Goal: Task Accomplishment & Management: Use online tool/utility

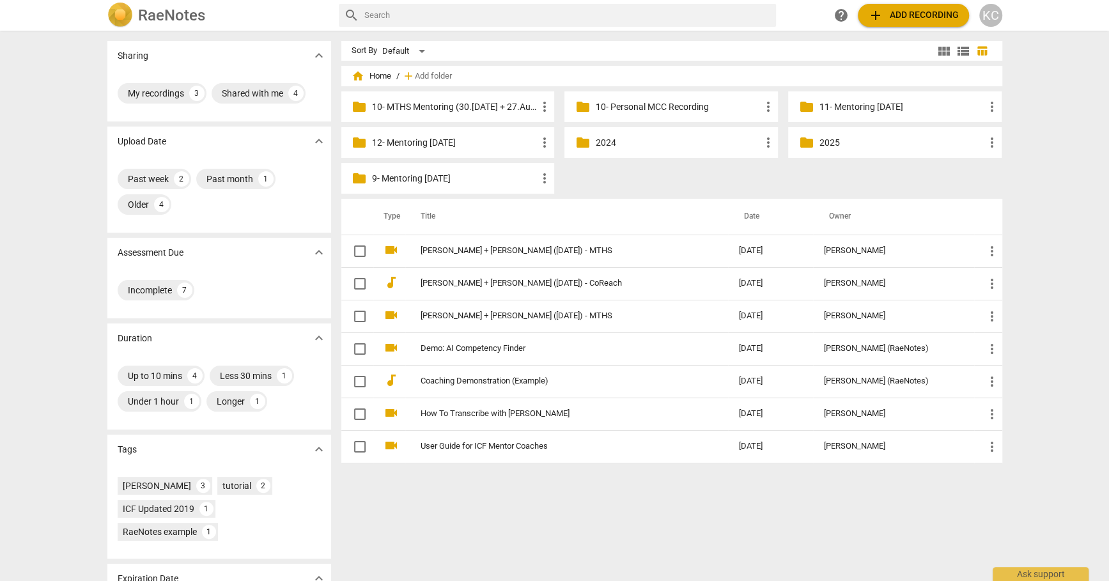
click at [470, 104] on p "10- MTHS Mentoring (30.[DATE] + 27.Aug + [DATE])" at bounding box center [454, 106] width 165 height 13
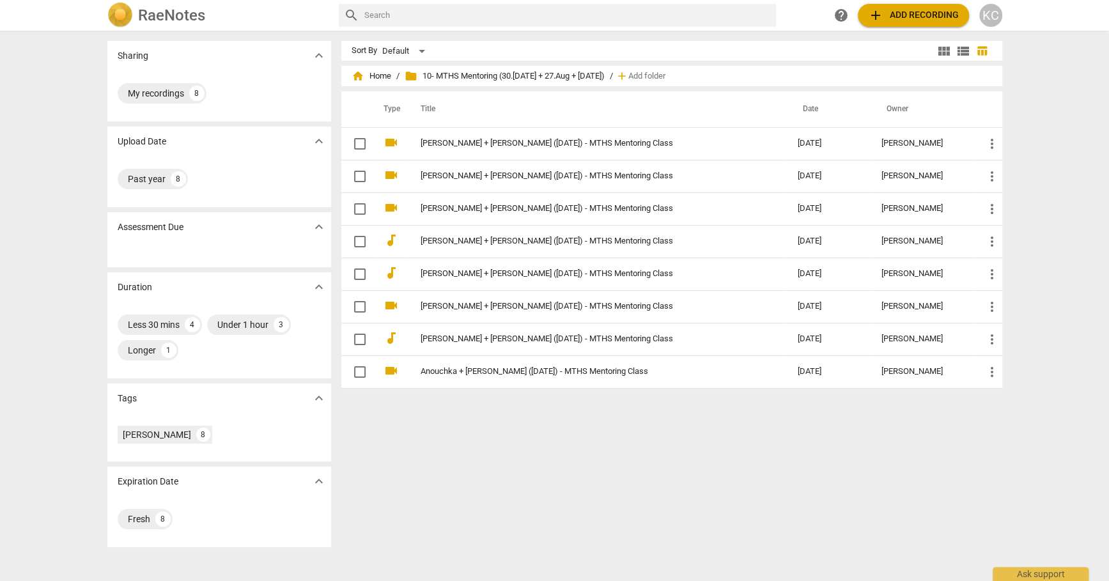
click at [918, 19] on span "add Add recording" at bounding box center [913, 15] width 91 height 15
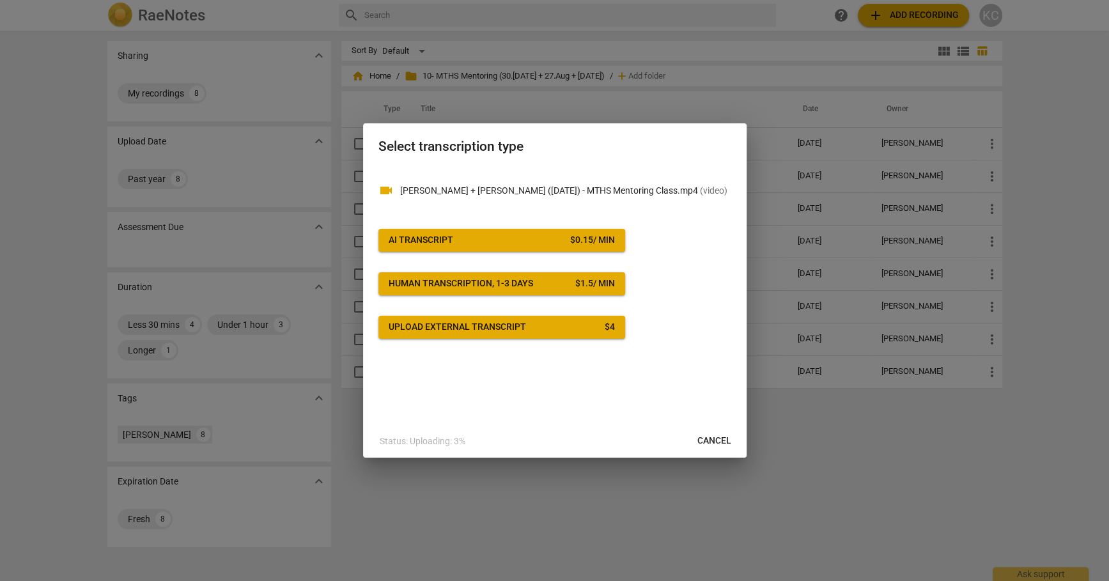
click at [470, 229] on div "videocam [PERSON_NAME] + [PERSON_NAME] ([DATE]) - MTHS Mentoring Class.mp4 ( vi…" at bounding box center [554, 252] width 353 height 171
click at [465, 240] on span "AI Transcript $ 0.15 / min" at bounding box center [501, 240] width 226 height 13
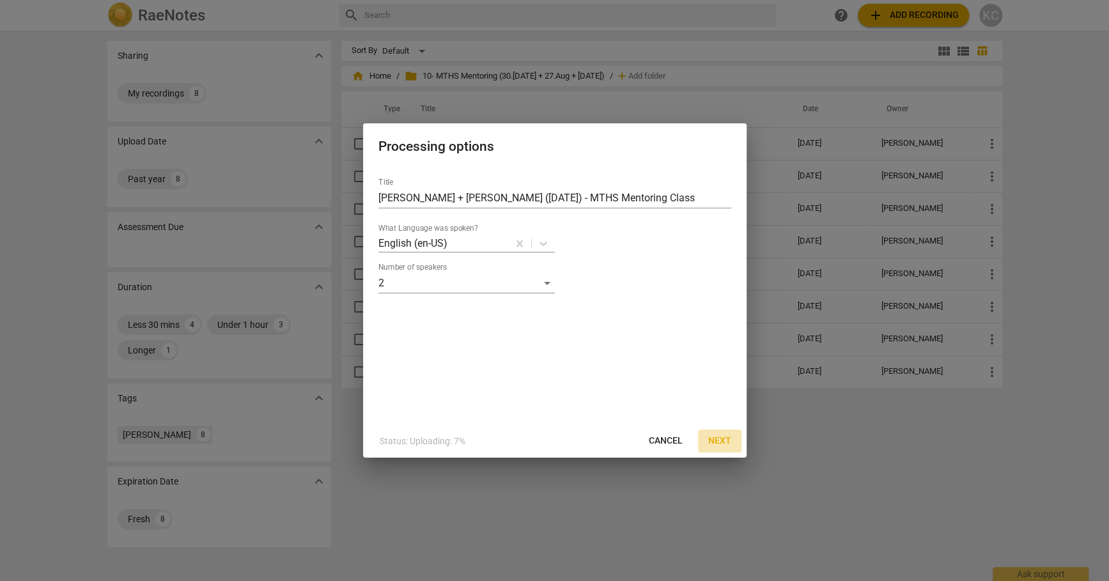
click at [719, 443] on span "Next" at bounding box center [719, 440] width 23 height 13
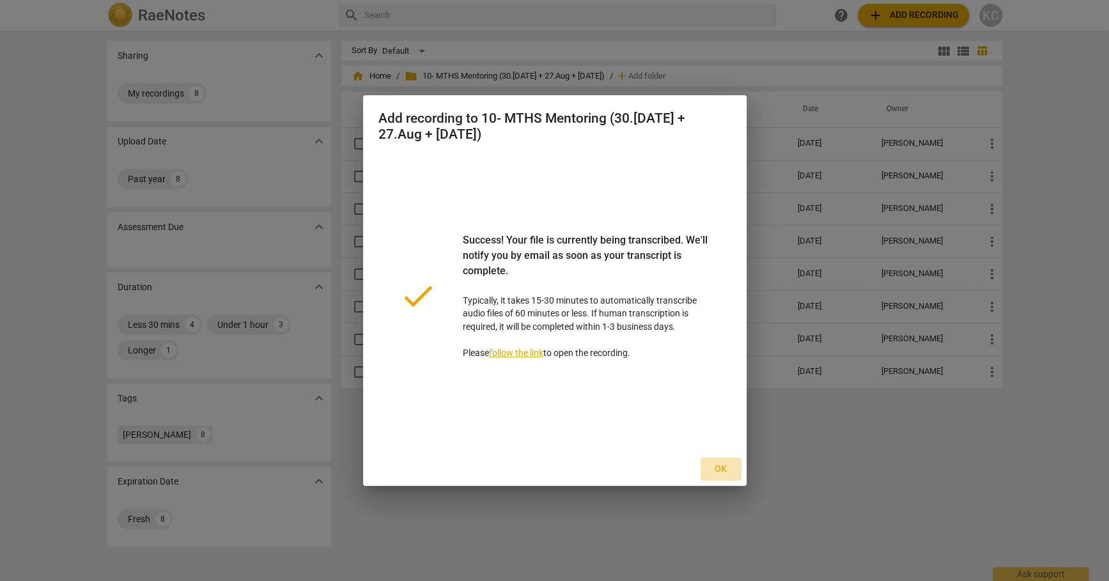
click at [716, 469] on span "Ok" at bounding box center [720, 469] width 20 height 13
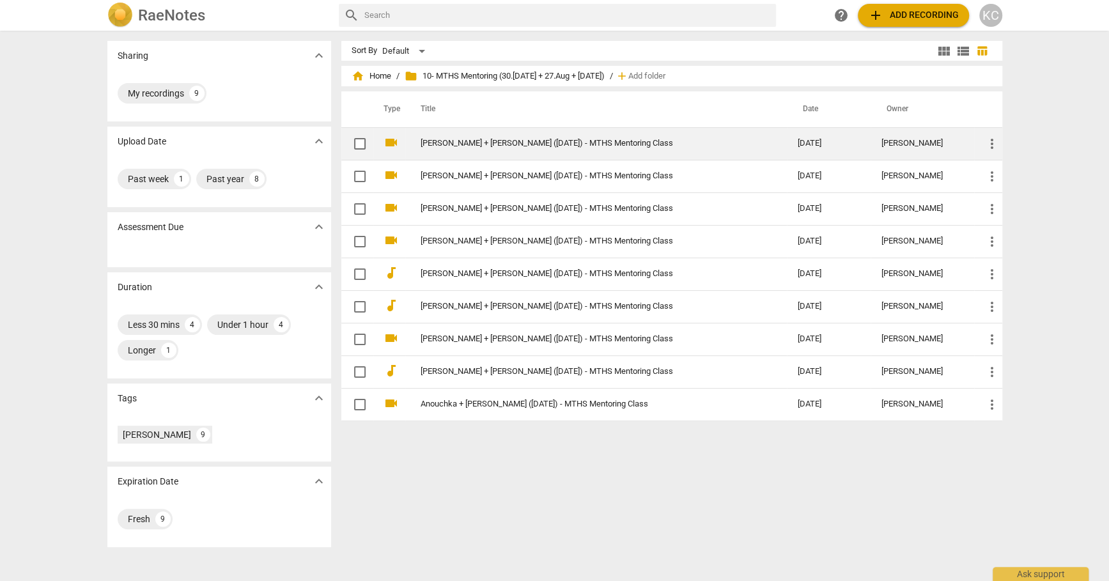
click at [552, 148] on link "[PERSON_NAME] + [PERSON_NAME] ([DATE]) - MTHS Mentoring Class" at bounding box center [585, 144] width 331 height 10
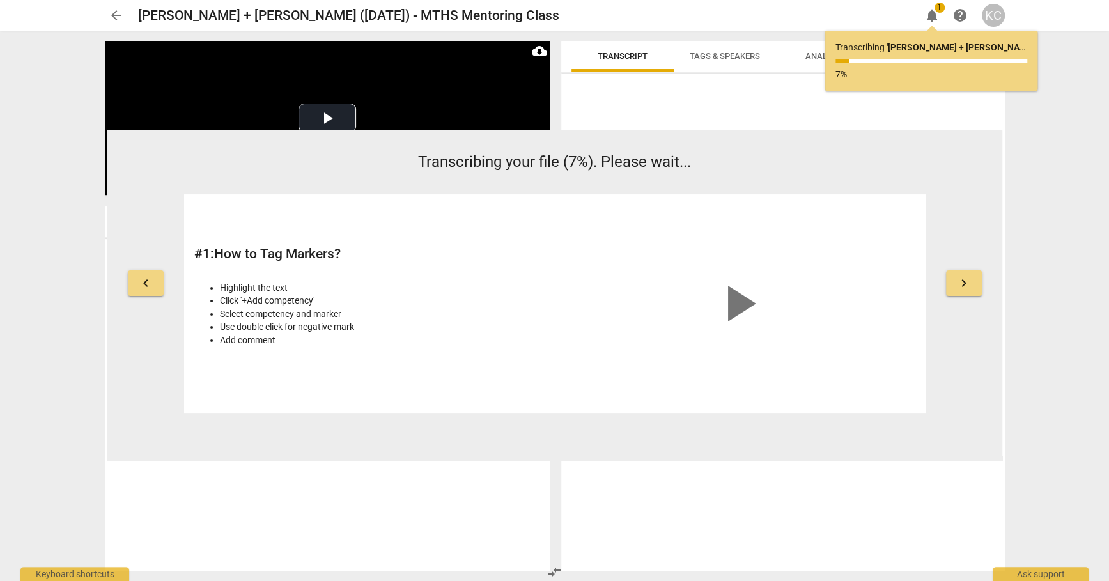
click at [110, 13] on span "arrow_back" at bounding box center [116, 15] width 15 height 15
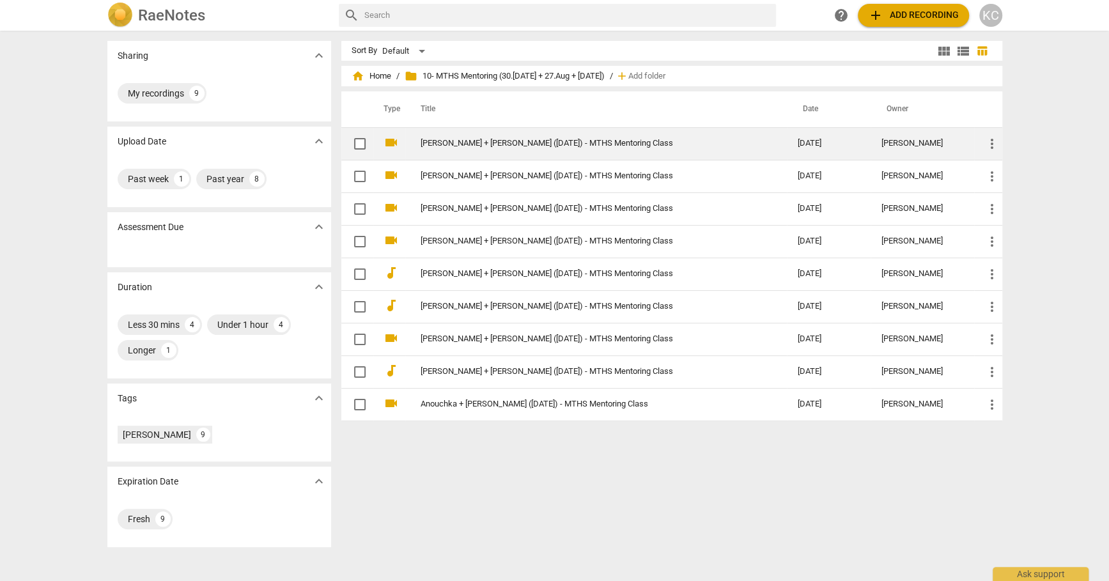
click at [522, 150] on td "[PERSON_NAME] + [PERSON_NAME] ([DATE]) - MTHS Mentoring Class" at bounding box center [596, 143] width 382 height 33
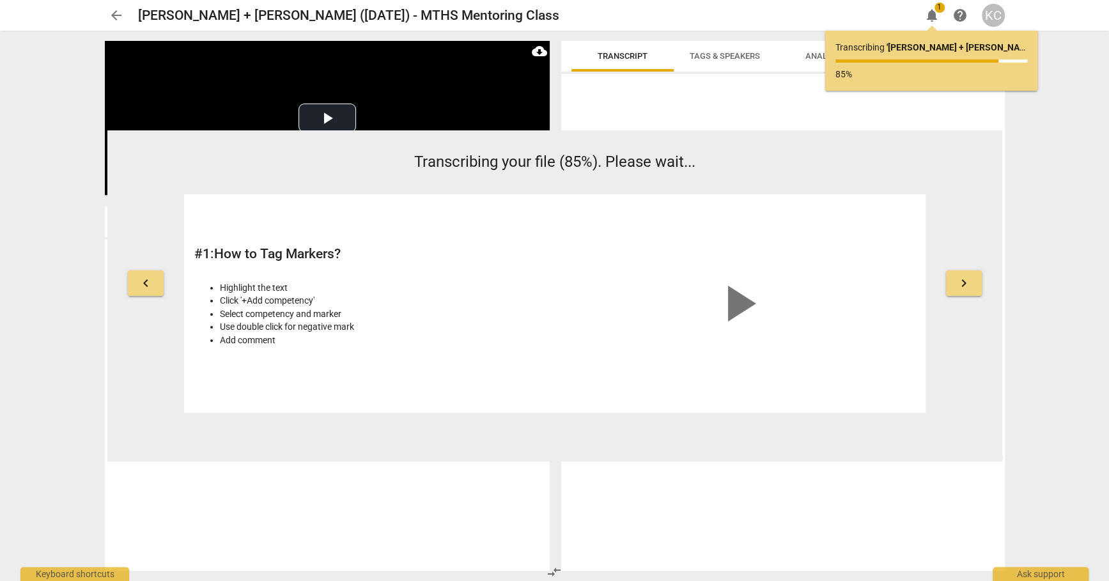
click at [112, 11] on span "arrow_back" at bounding box center [116, 15] width 15 height 15
